Goal: Task Accomplishment & Management: Manage account settings

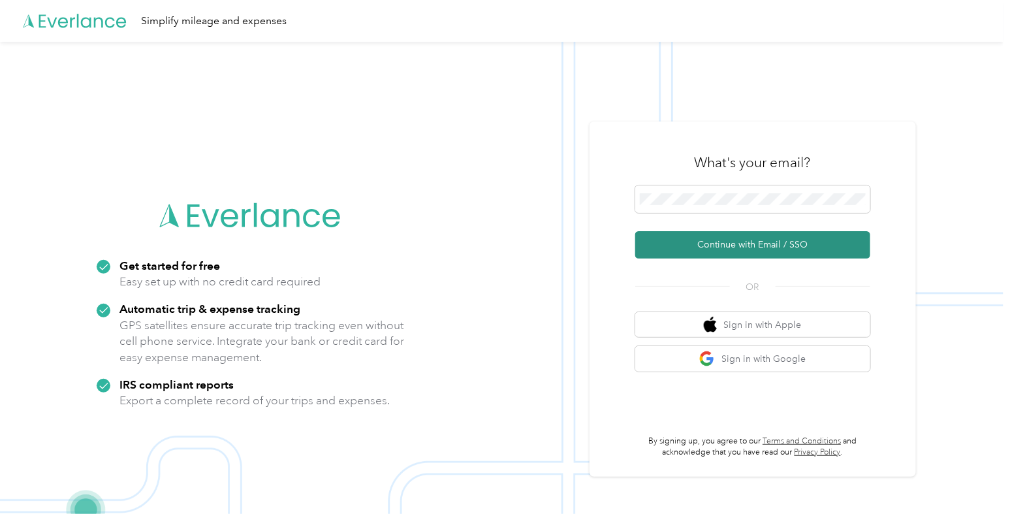
click at [702, 253] on button "Continue with Email / SSO" at bounding box center [752, 244] width 235 height 27
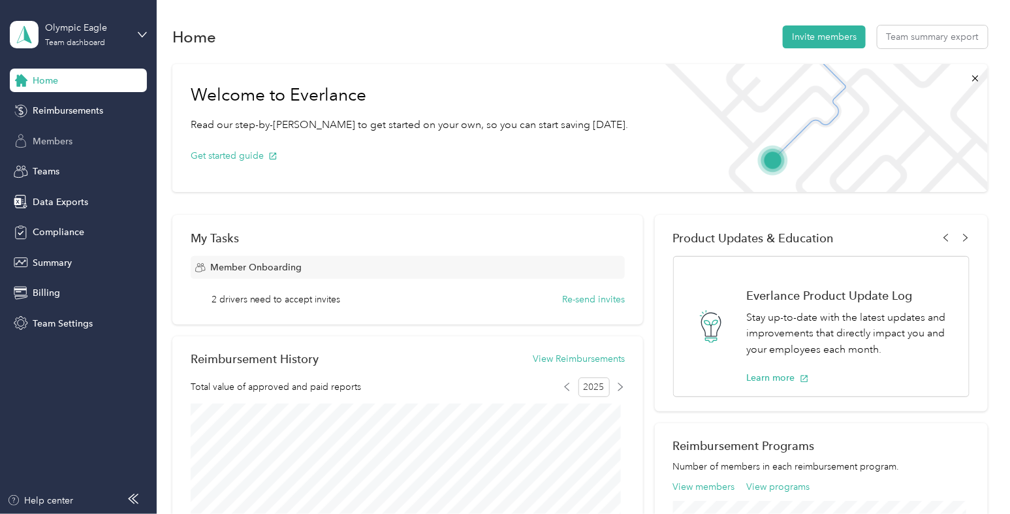
click at [81, 138] on div "Members" at bounding box center [78, 141] width 137 height 24
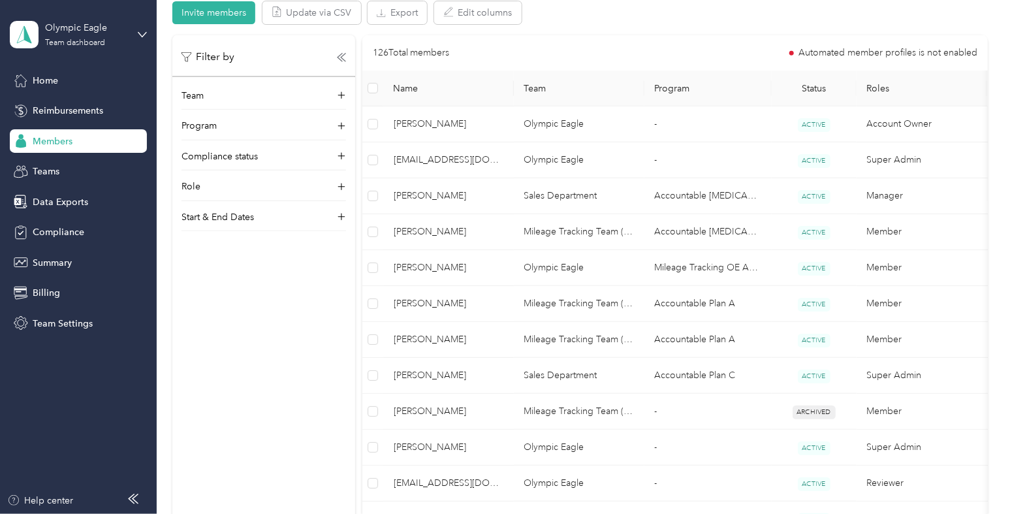
scroll to position [279, 0]
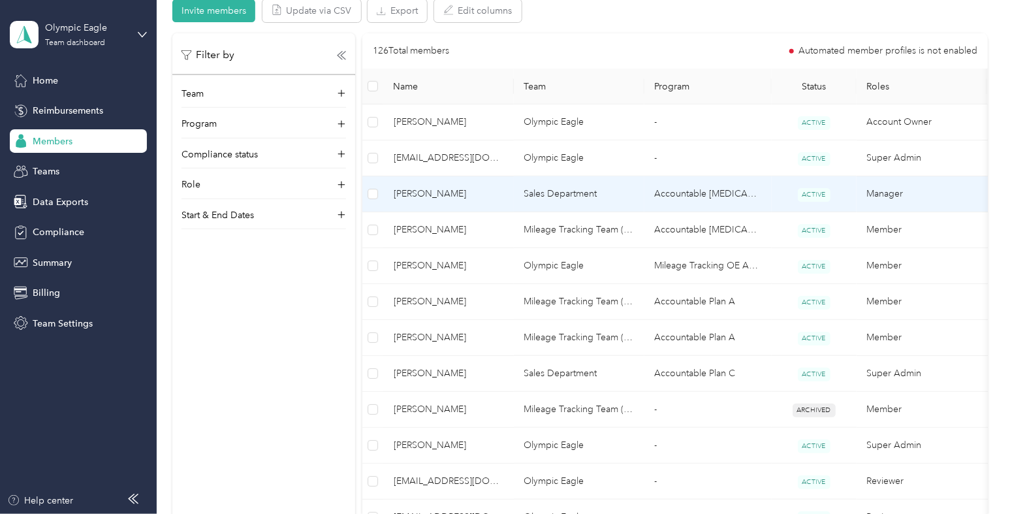
click at [599, 191] on td "Sales Department" at bounding box center [579, 194] width 131 height 36
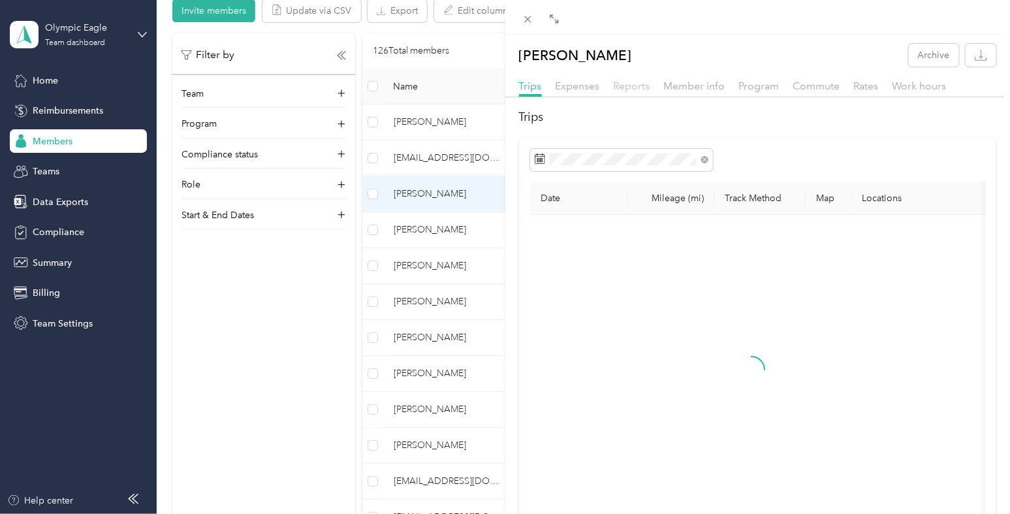
click at [620, 89] on span "Reports" at bounding box center [632, 86] width 37 height 12
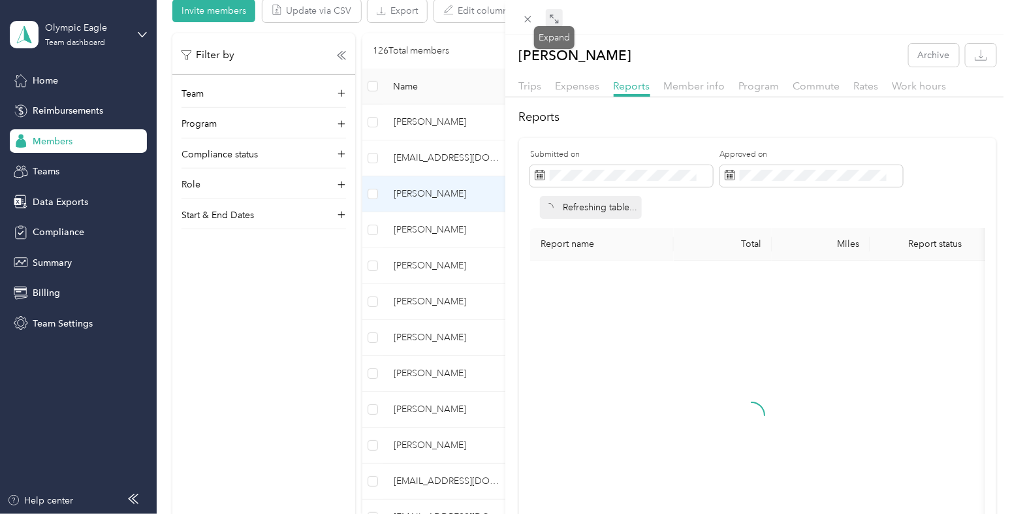
click at [555, 16] on icon at bounding box center [554, 19] width 10 height 10
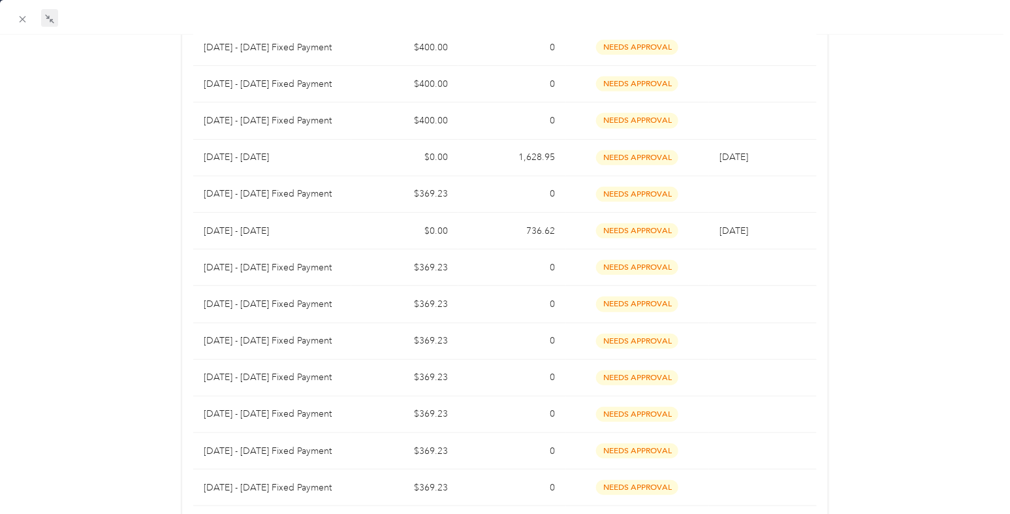
scroll to position [185, 0]
